Goal: Task Accomplishment & Management: Manage account settings

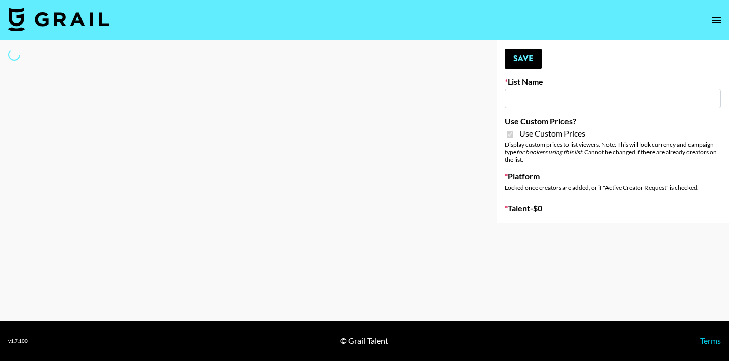
type input "House of Fab ([DATE])"
checkbox input "true"
select select "Brand"
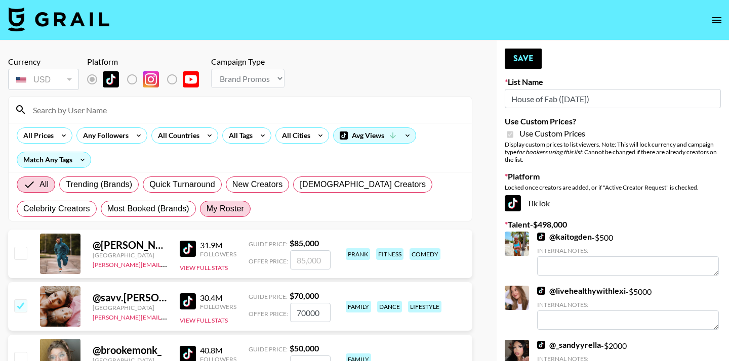
click at [221, 203] on span "My Roster" at bounding box center [224, 209] width 37 height 12
click at [206, 209] on input "My Roster" at bounding box center [206, 209] width 0 height 0
radio input "true"
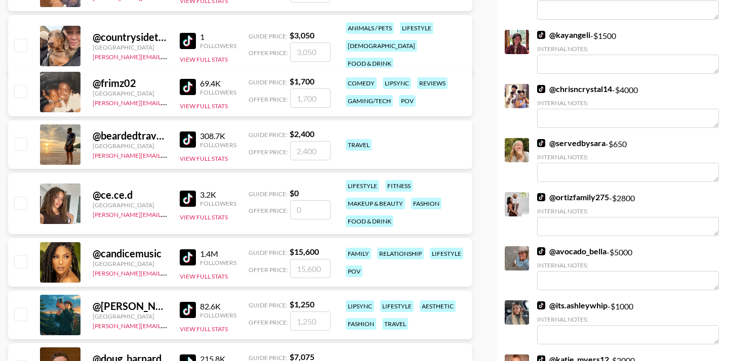
scroll to position [1602, 0]
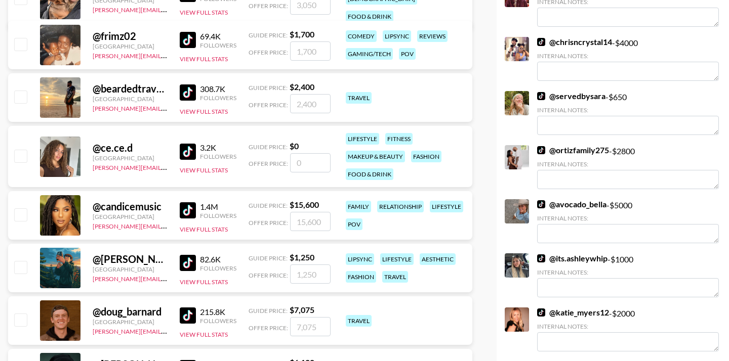
click at [24, 216] on input "checkbox" at bounding box center [20, 214] width 12 height 12
checkbox input "true"
type input "15600"
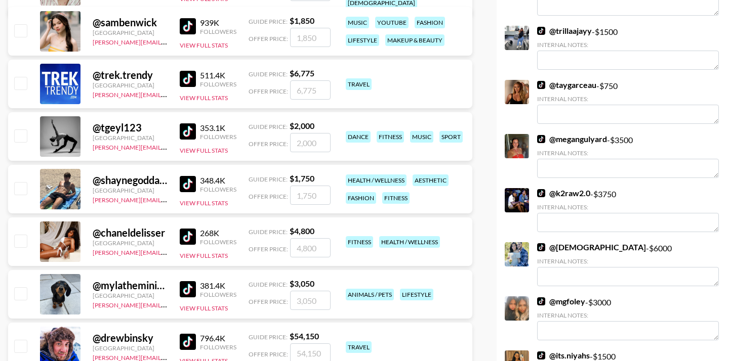
scroll to position [2159, 0]
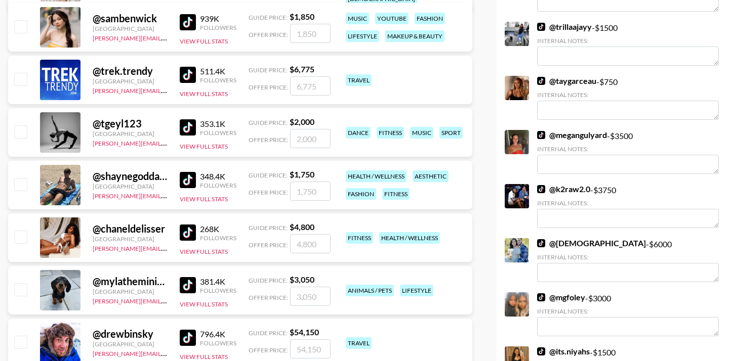
click at [21, 234] on input "checkbox" at bounding box center [20, 237] width 12 height 12
checkbox input "true"
type input "4800"
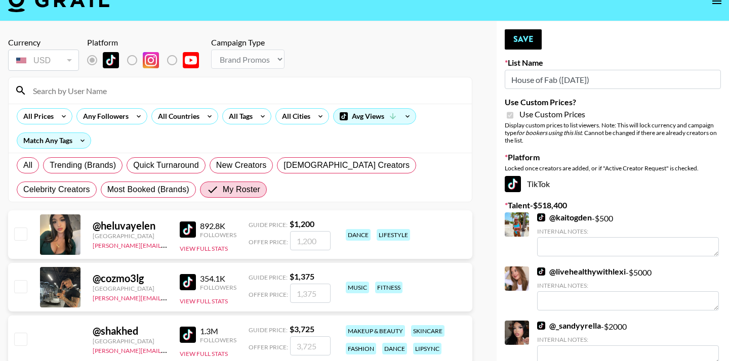
scroll to position [0, 0]
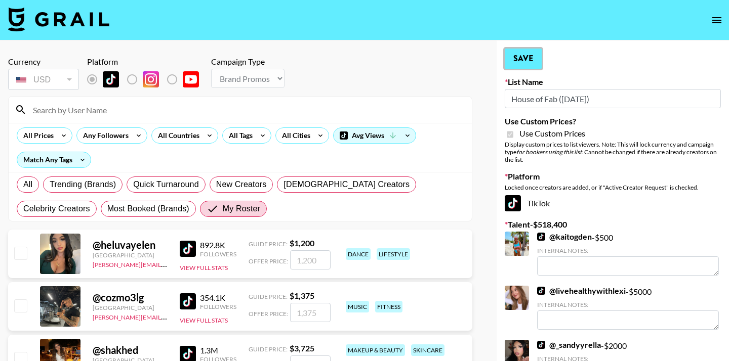
click at [524, 55] on button "Save" at bounding box center [522, 59] width 37 height 20
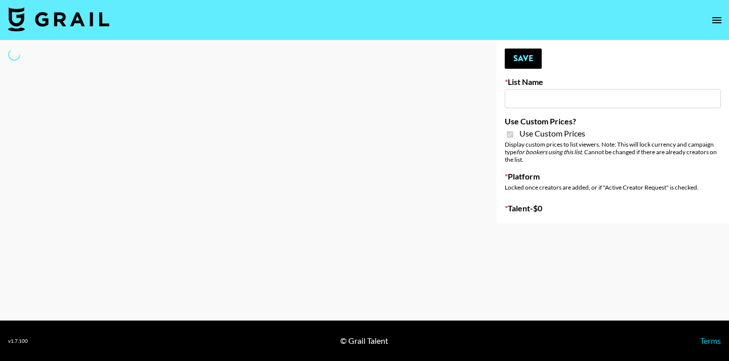
type input "Super Power (9th Sept)"
checkbox input "true"
select select "Brand"
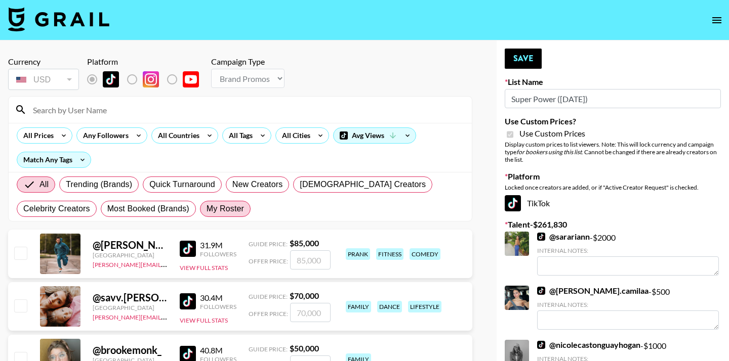
click at [232, 210] on span "My Roster" at bounding box center [224, 209] width 37 height 12
click at [206, 209] on input "My Roster" at bounding box center [206, 209] width 0 height 0
radio input "true"
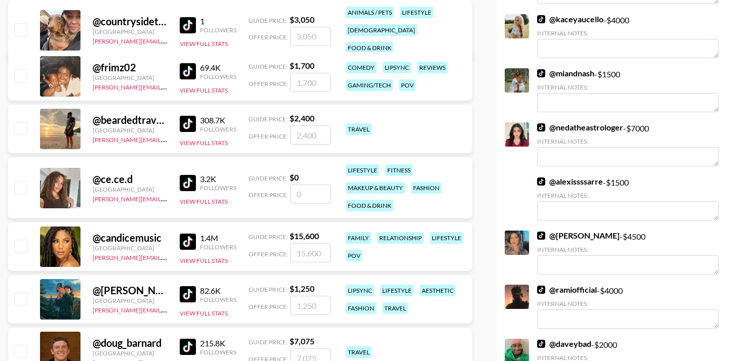
scroll to position [1578, 0]
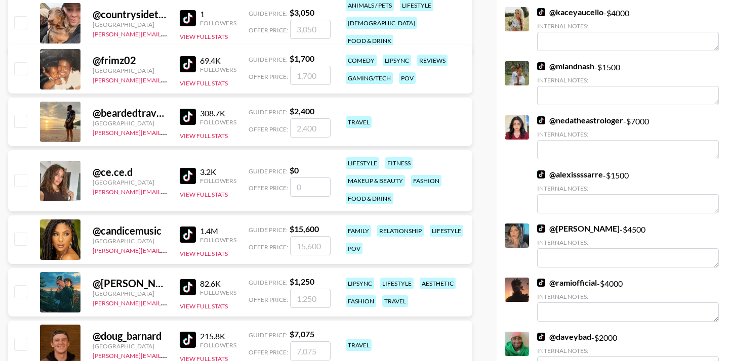
click at [19, 244] on input "checkbox" at bounding box center [20, 239] width 12 height 12
checkbox input "true"
type input "15600"
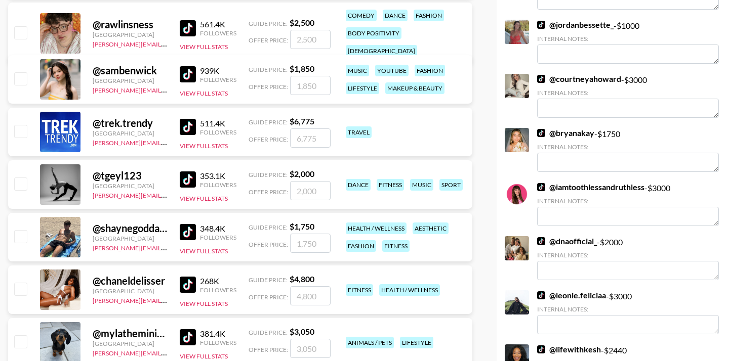
scroll to position [2108, 0]
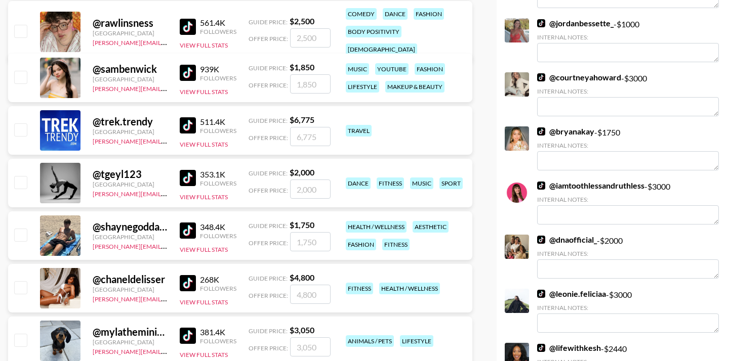
click at [19, 284] on input "checkbox" at bounding box center [20, 287] width 12 height 12
checkbox input "true"
type input "4800"
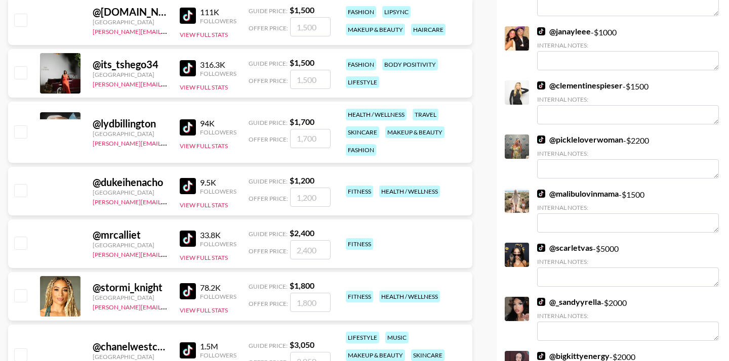
scroll to position [3457, 0]
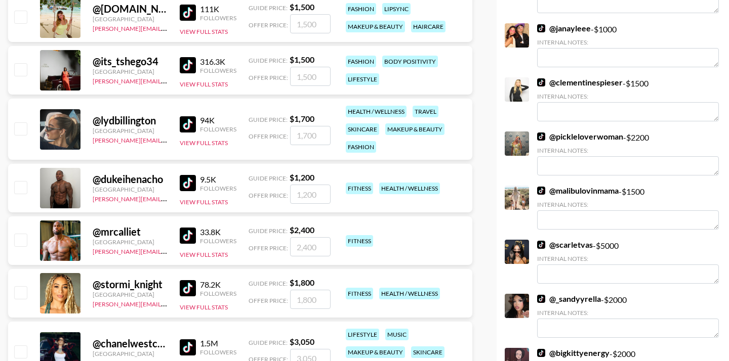
click at [19, 291] on input "checkbox" at bounding box center [20, 292] width 12 height 12
checkbox input "true"
type input "1800"
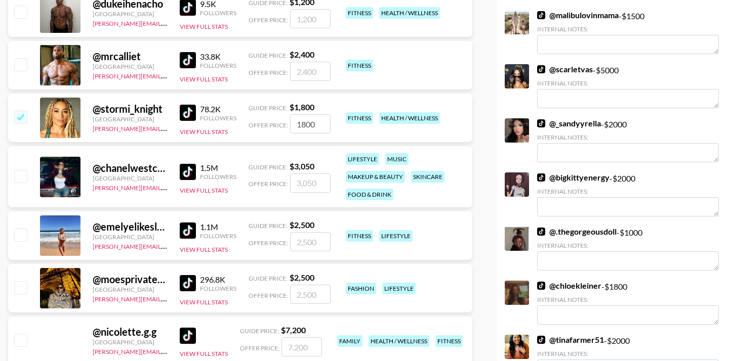
scroll to position [3651, 0]
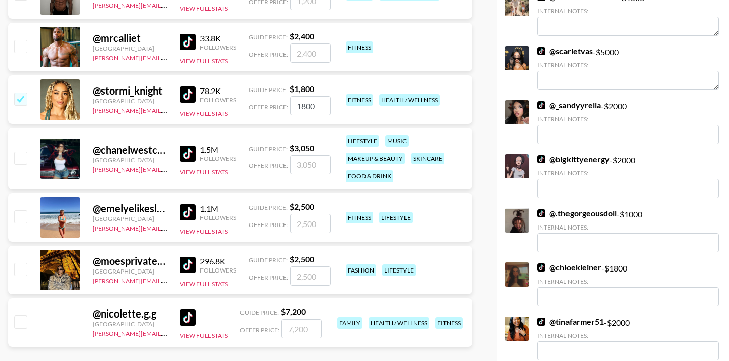
click at [21, 220] on input "checkbox" at bounding box center [20, 216] width 12 height 12
checkbox input "true"
type input "2500"
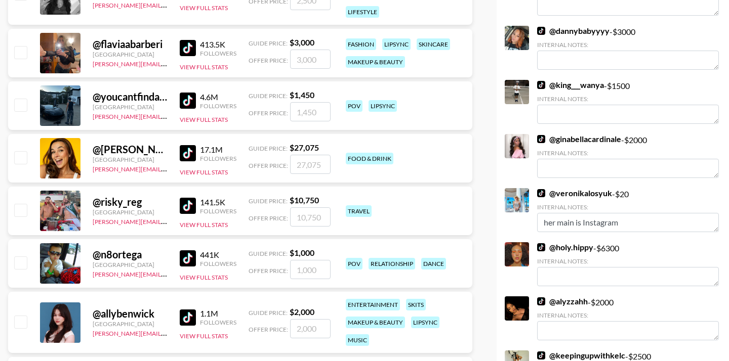
scroll to position [0, 0]
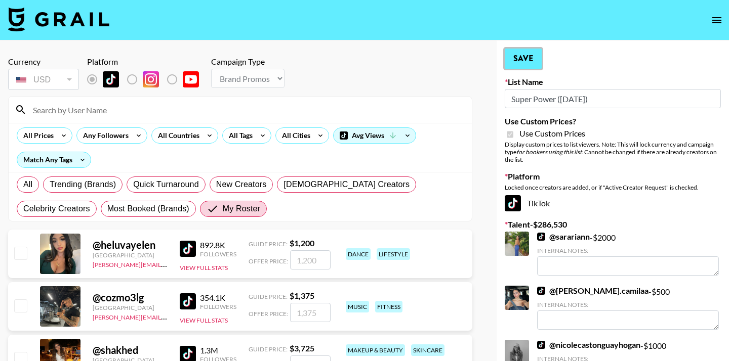
click at [525, 53] on button "Save" at bounding box center [522, 59] width 37 height 20
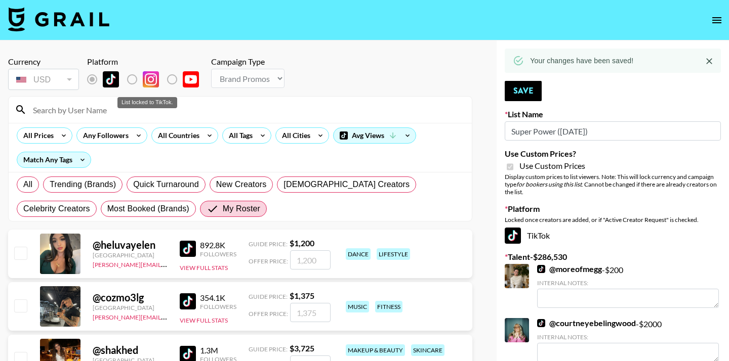
click at [132, 80] on label "List locked to TikTok." at bounding box center [139, 79] width 37 height 21
